Goal: Task Accomplishment & Management: Use online tool/utility

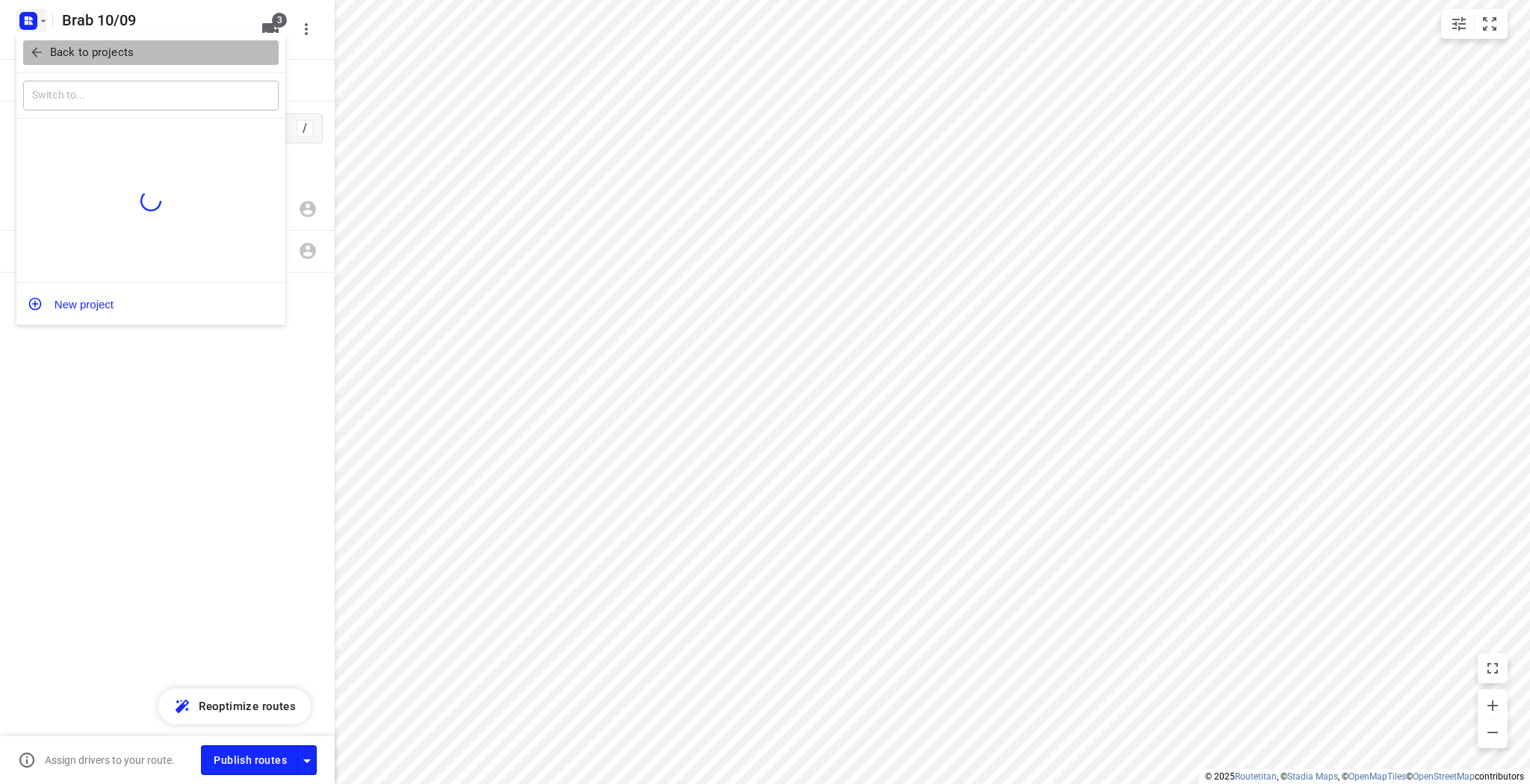
click at [47, 58] on span "Back to projects" at bounding box center [151, 52] width 243 height 17
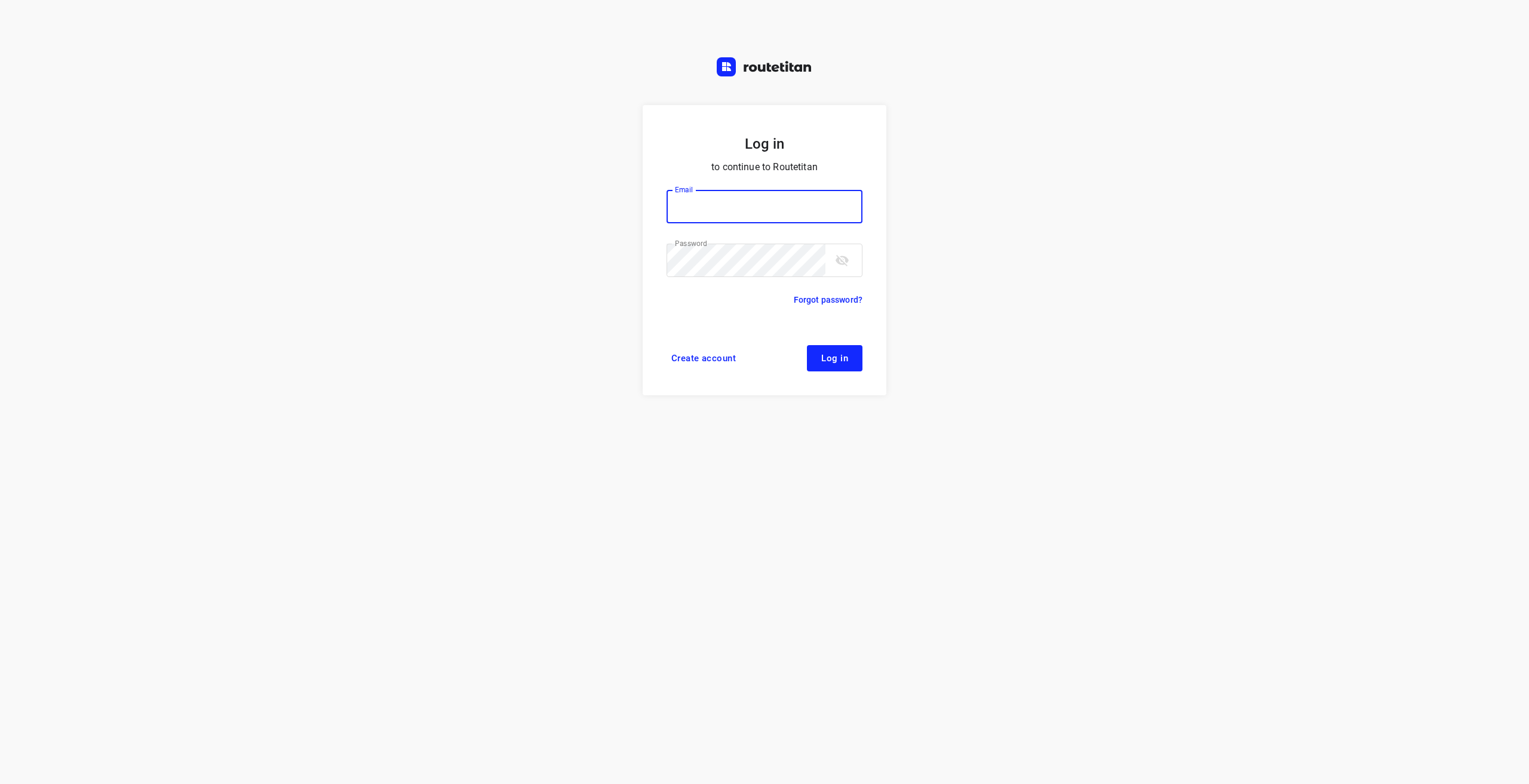
type input "[EMAIL_ADDRESS][DOMAIN_NAME]"
click at [804, 348] on div "Create account Log in" at bounding box center [764, 358] width 196 height 26
click at [813, 353] on button "Log in" at bounding box center [834, 358] width 55 height 26
